Goal: Task Accomplishment & Management: Use online tool/utility

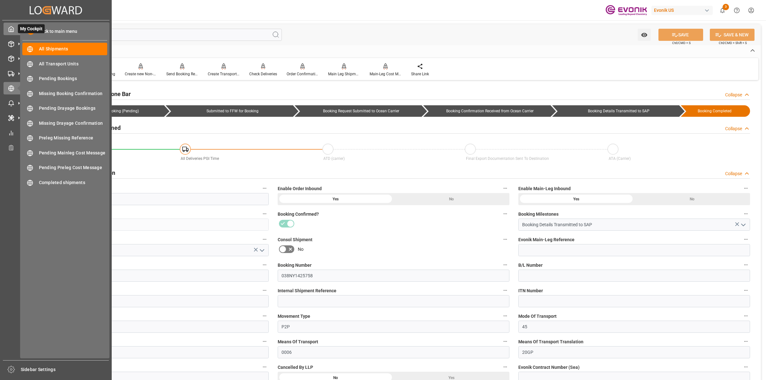
click at [17, 29] on div "My Cockpit My Cockpit" at bounding box center [56, 29] width 105 height 12
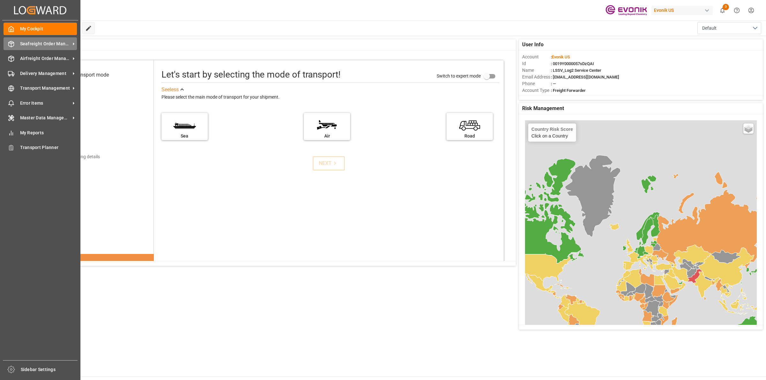
click at [10, 47] on icon at bounding box center [11, 44] width 6 height 6
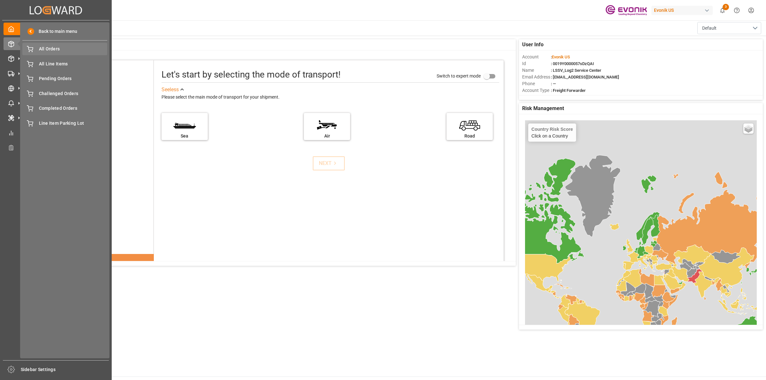
click at [41, 50] on span "All Orders" at bounding box center [73, 49] width 69 height 7
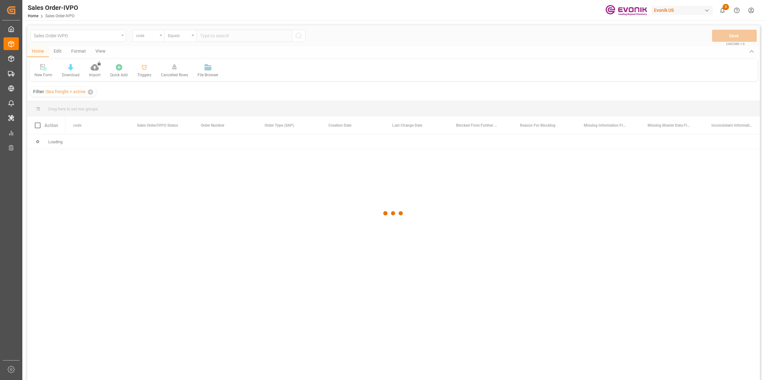
click at [151, 36] on div at bounding box center [393, 213] width 733 height 376
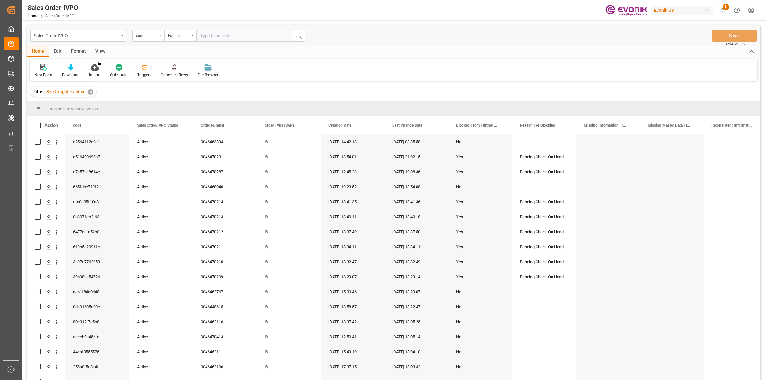
click at [151, 36] on div "code" at bounding box center [147, 34] width 22 height 7
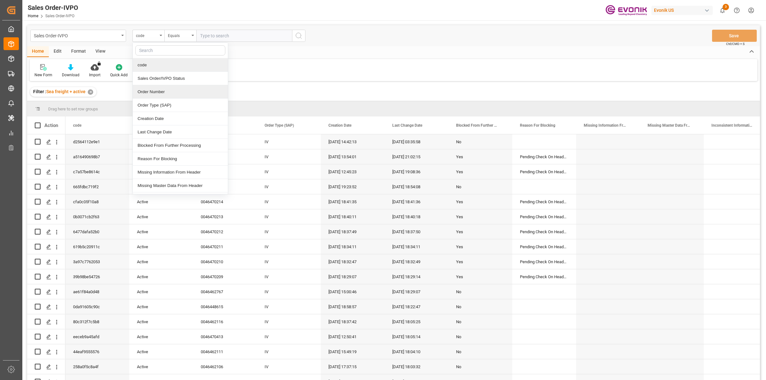
click at [148, 88] on div "Order Number" at bounding box center [180, 91] width 95 height 13
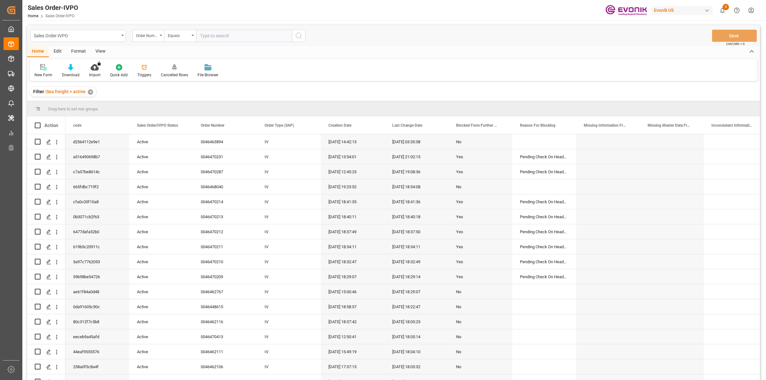
click at [214, 37] on input "text" at bounding box center [244, 36] width 96 height 12
paste input "46470551"
click at [201, 34] on input "46470551" at bounding box center [244, 36] width 96 height 12
type input "0046470551"
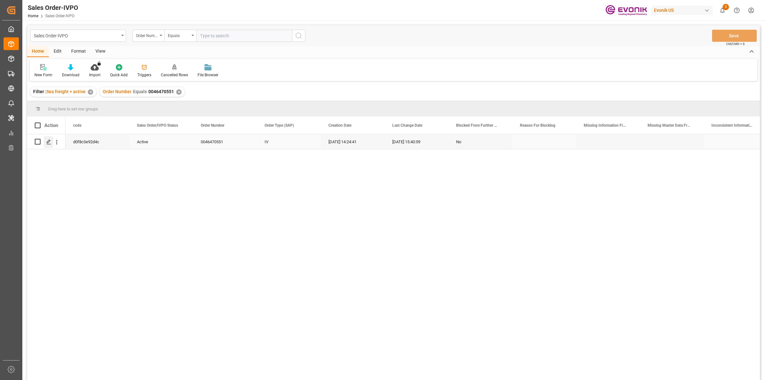
click at [47, 142] on icon "Press SPACE to select this row." at bounding box center [48, 141] width 5 height 5
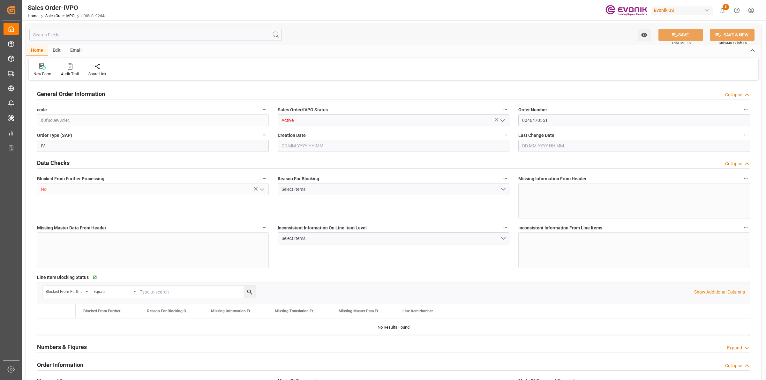
type input "NLRTM"
type input "0"
type input "1"
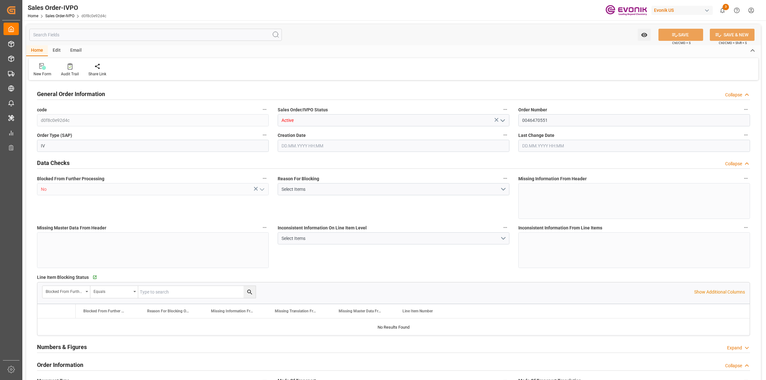
type input "16200"
type input "26.4204"
type input "17000"
type input "30"
type input "[DATE] 14:24"
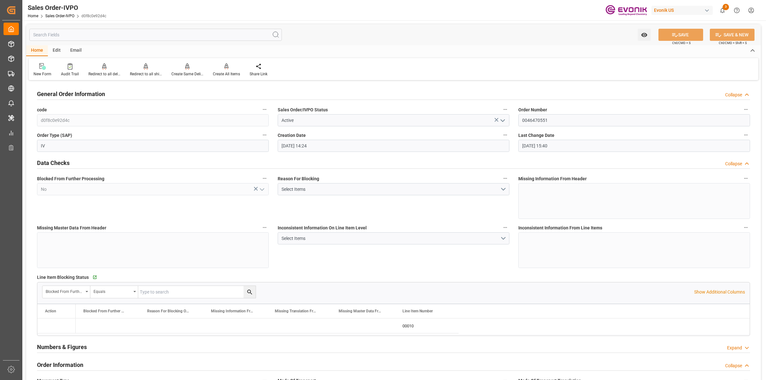
type input "[DATE] 15:40"
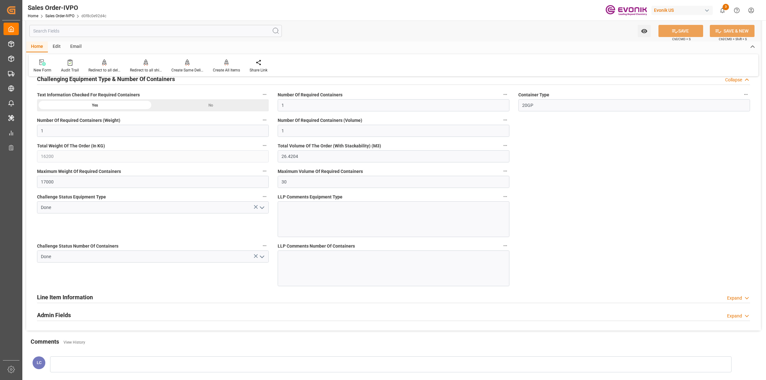
scroll to position [1237, 0]
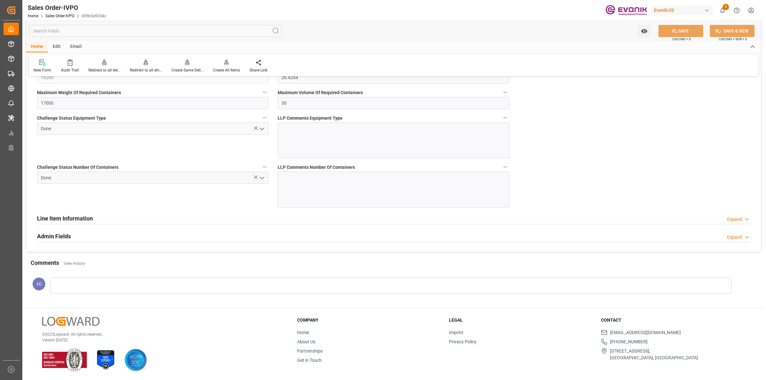
click at [60, 48] on div "Edit" at bounding box center [57, 46] width 18 height 11
click at [81, 48] on div "Email" at bounding box center [75, 46] width 21 height 11
click at [41, 47] on div "Home" at bounding box center [37, 46] width 22 height 11
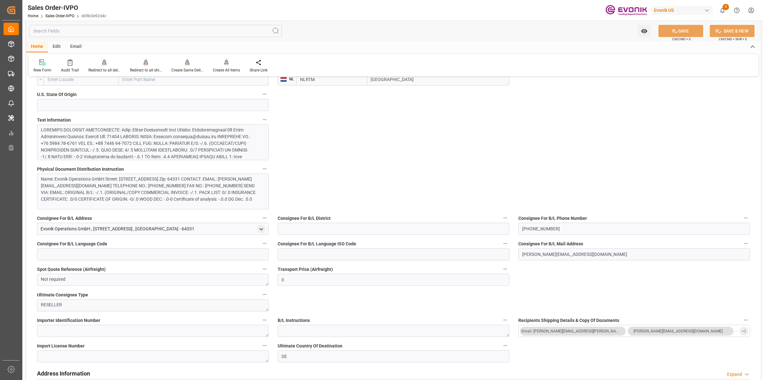
scroll to position [200, 0]
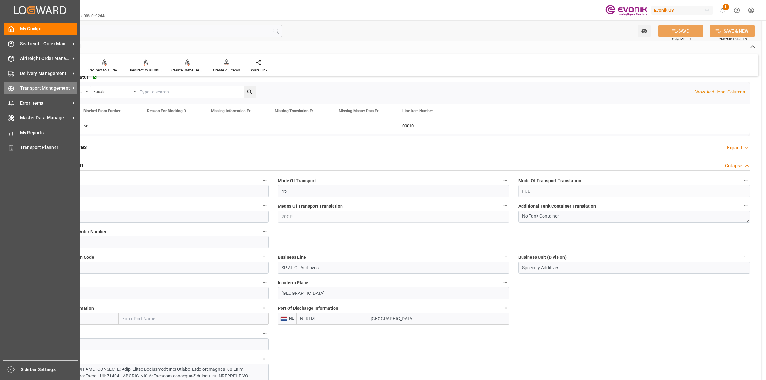
click at [13, 88] on icon at bounding box center [11, 88] width 6 height 6
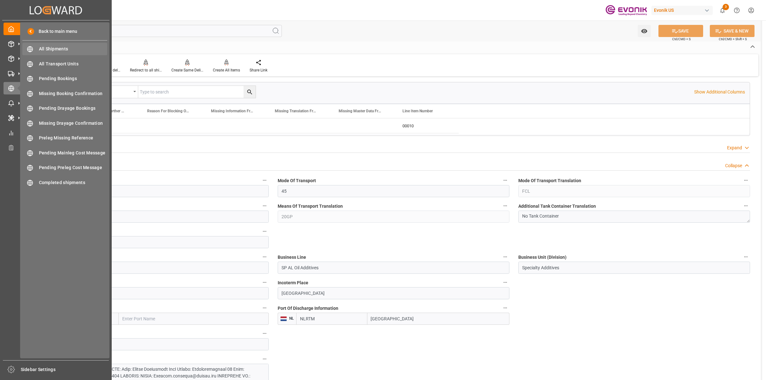
click at [54, 47] on span "All Shipments" at bounding box center [73, 49] width 69 height 7
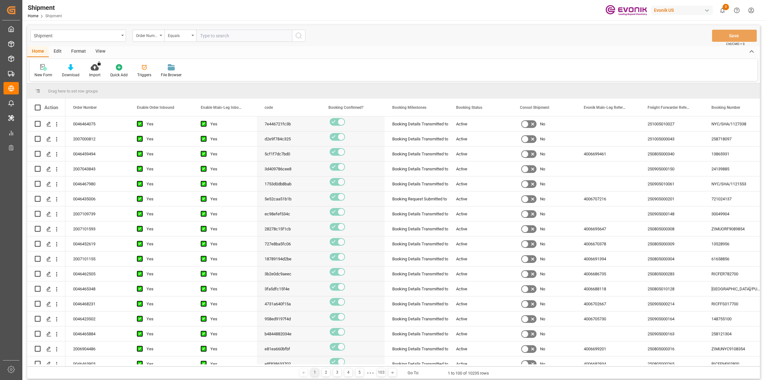
click at [238, 37] on input "text" at bounding box center [244, 36] width 96 height 12
type input "0046470551"
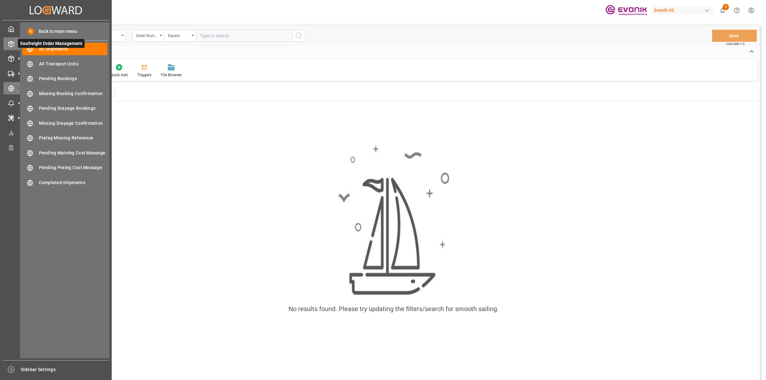
click at [12, 41] on icon at bounding box center [11, 44] width 6 height 6
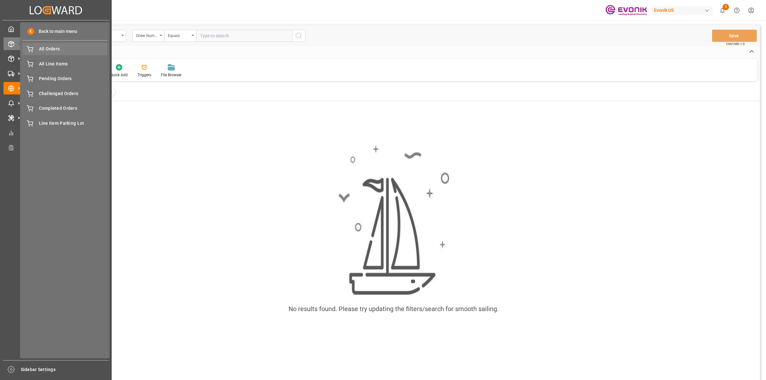
click at [49, 51] on span "All Orders" at bounding box center [73, 49] width 69 height 7
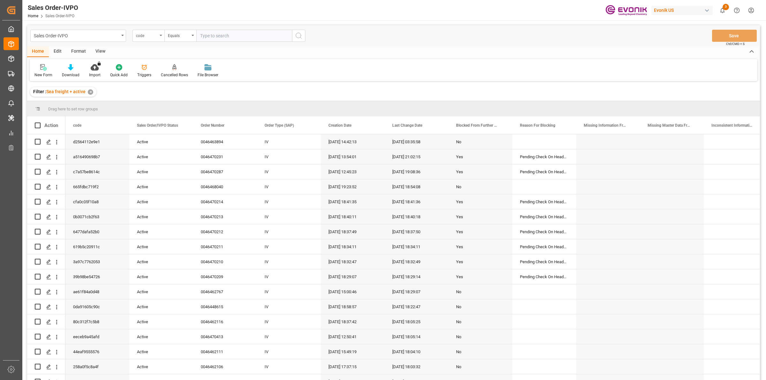
click at [149, 38] on div "code" at bounding box center [147, 34] width 22 height 7
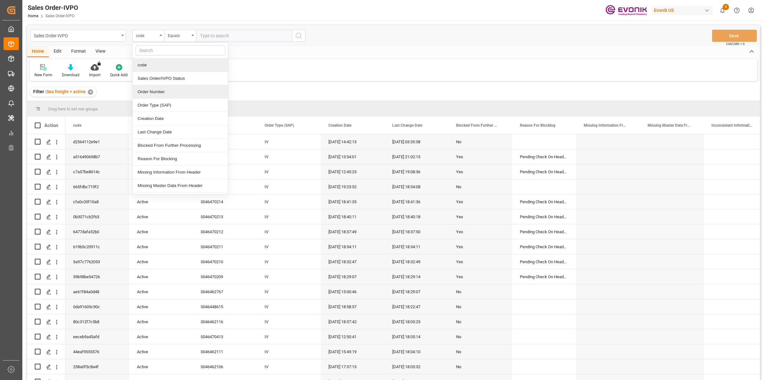
drag, startPoint x: 147, startPoint y: 94, endPoint x: 169, endPoint y: 78, distance: 27.0
click at [148, 94] on div "Order Number" at bounding box center [180, 91] width 95 height 13
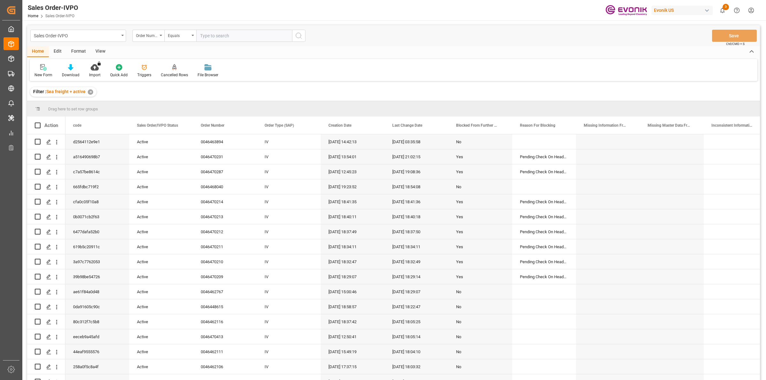
click at [224, 38] on input "text" at bounding box center [244, 36] width 96 height 12
paste input "0046468521"
type input "0046468521"
